Goal: Task Accomplishment & Management: Complete application form

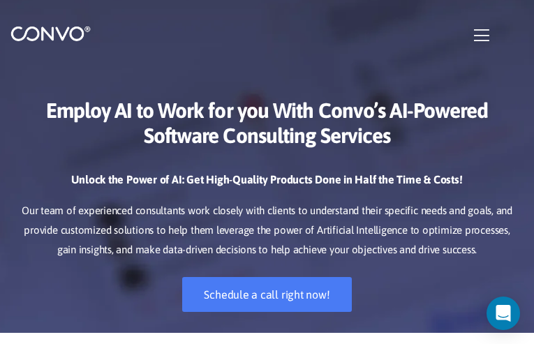
type input "OFRYlSMtZTzlsSO"
type input "[EMAIL_ADDRESS][DOMAIN_NAME]"
type input "qXETTfoR"
type input "EOFOINXbHTqqdjjE"
type input "hzBruNKxVDMXim"
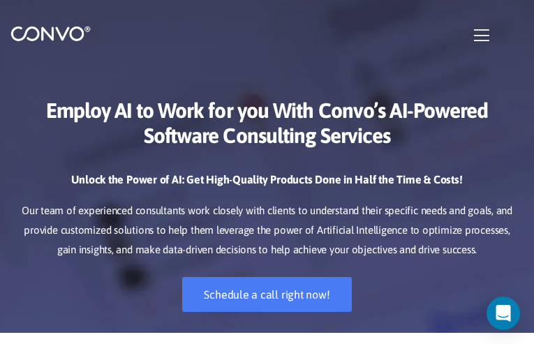
checkbox input"] "false"
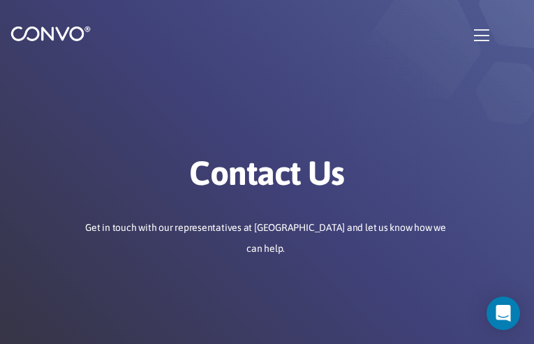
type input "oQBmMEqYJZe"
type input "agunabequj86@gmail.com"
type input "zrnRpoDDwY"
type input "GTeTElIjOTnGg"
type input "yLsbQNPrraeF"
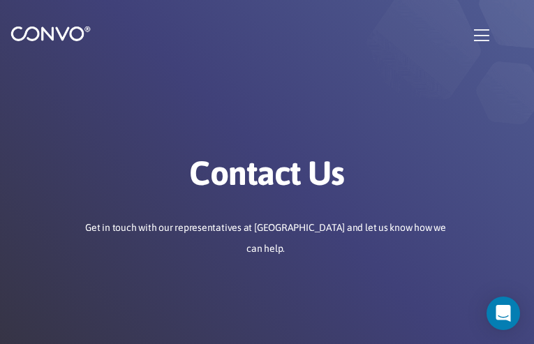
type input "agunabequj86@gmail.com"
type input "gEydaBwmMjvjKb"
type input "KsBOyNqbKymLAezR"
type input "SAhgxqSHaBq"
checkbox input"] "false"
